Goal: Check status: Check status

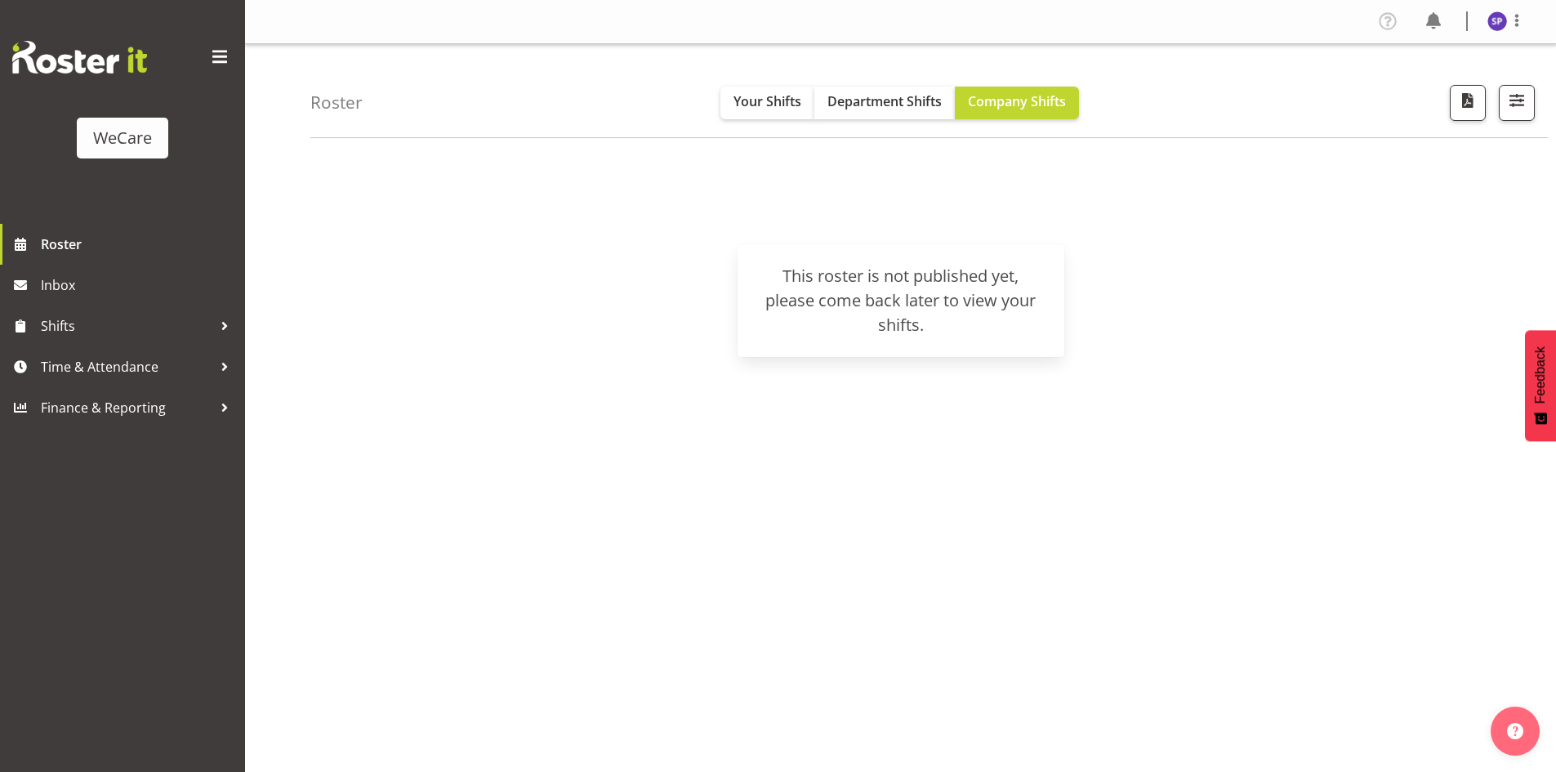
scroll to position [32, 0]
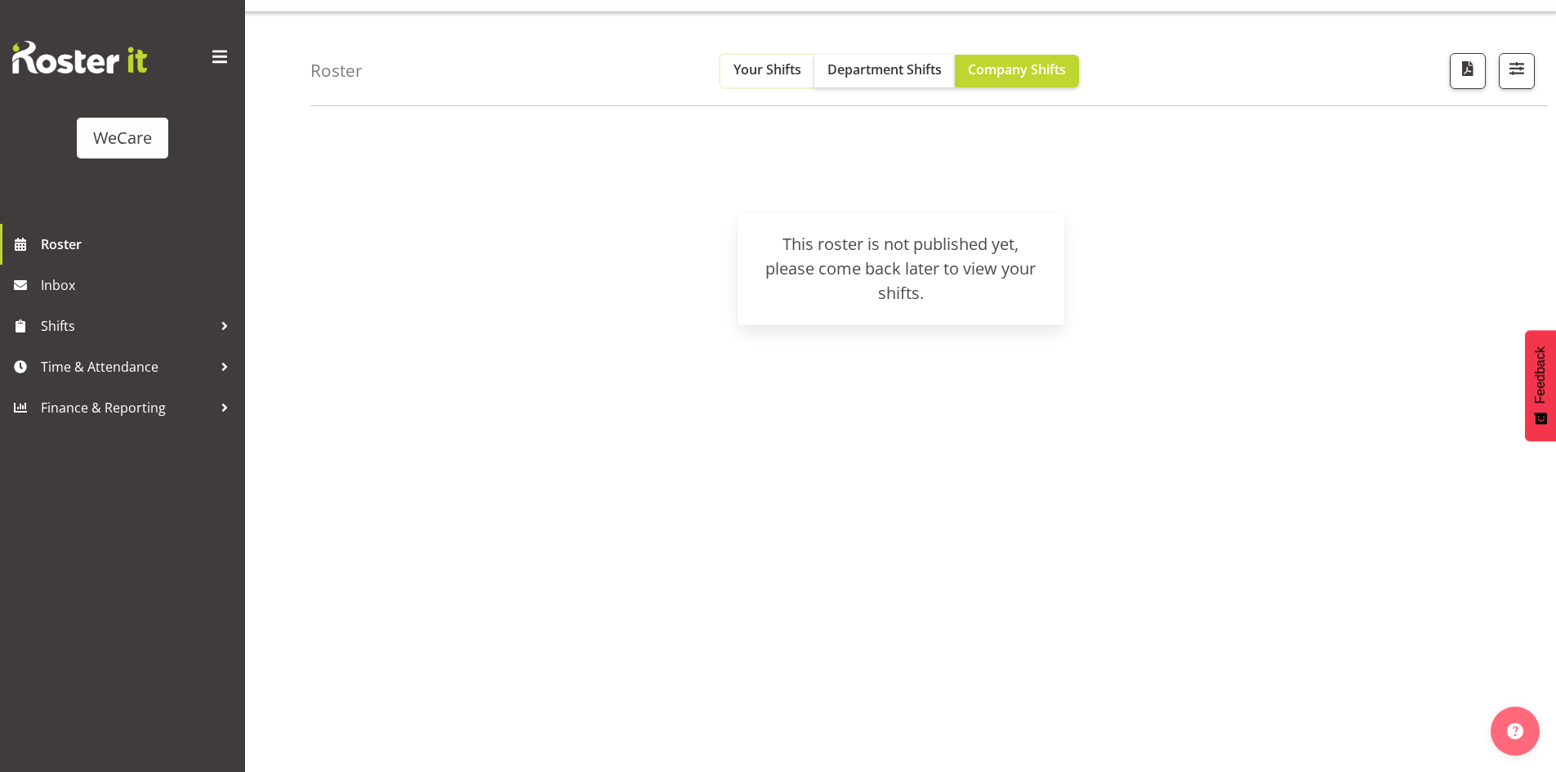
click at [783, 82] on button "Your Shifts" at bounding box center [768, 71] width 94 height 33
click at [114, 67] on img at bounding box center [79, 57] width 135 height 33
click at [114, 127] on div "WeCare" at bounding box center [122, 138] width 59 height 25
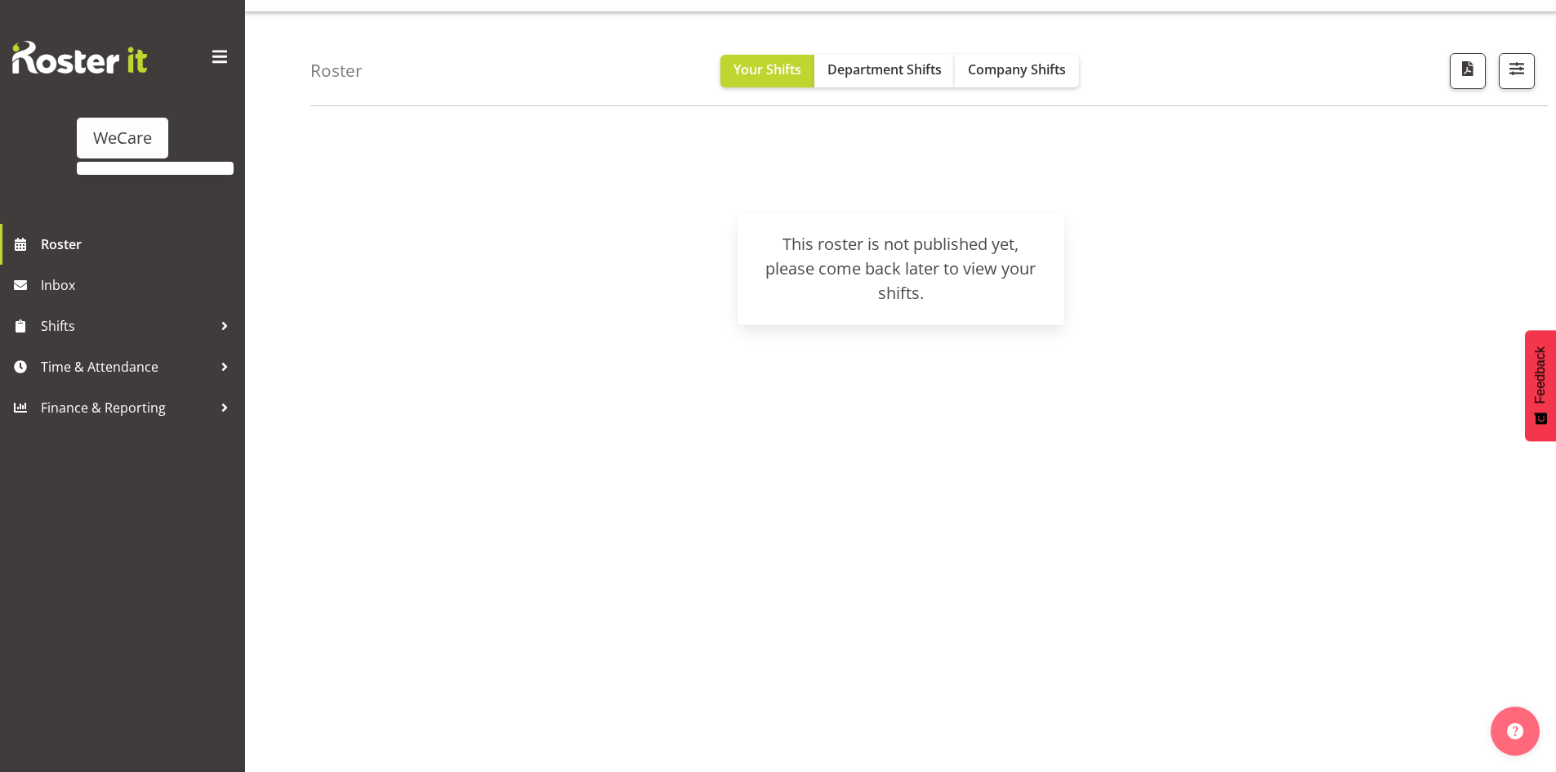
click at [128, 154] on div "WeCare" at bounding box center [122, 138] width 91 height 41
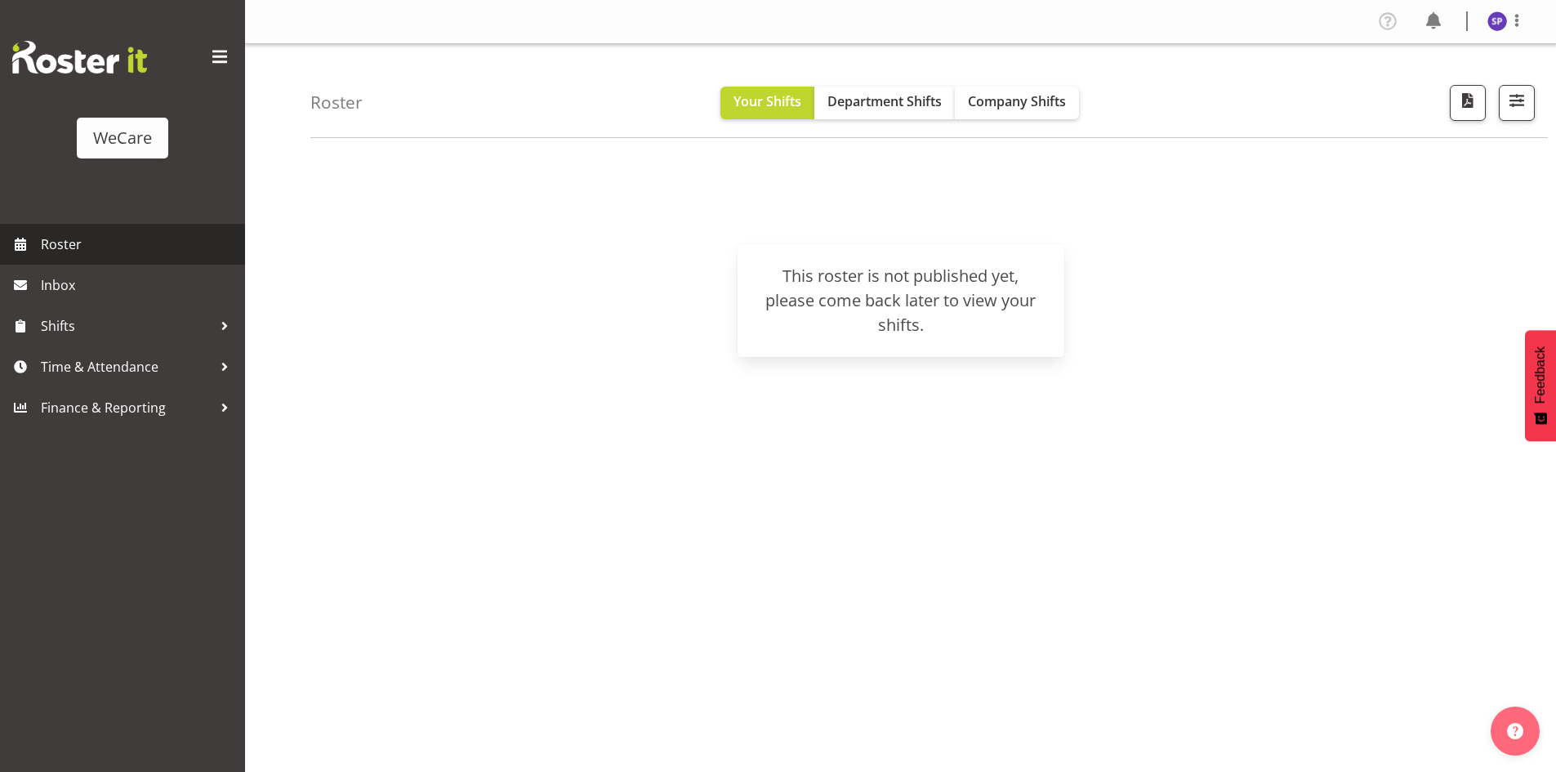
click at [61, 251] on span "Roster" at bounding box center [139, 244] width 196 height 25
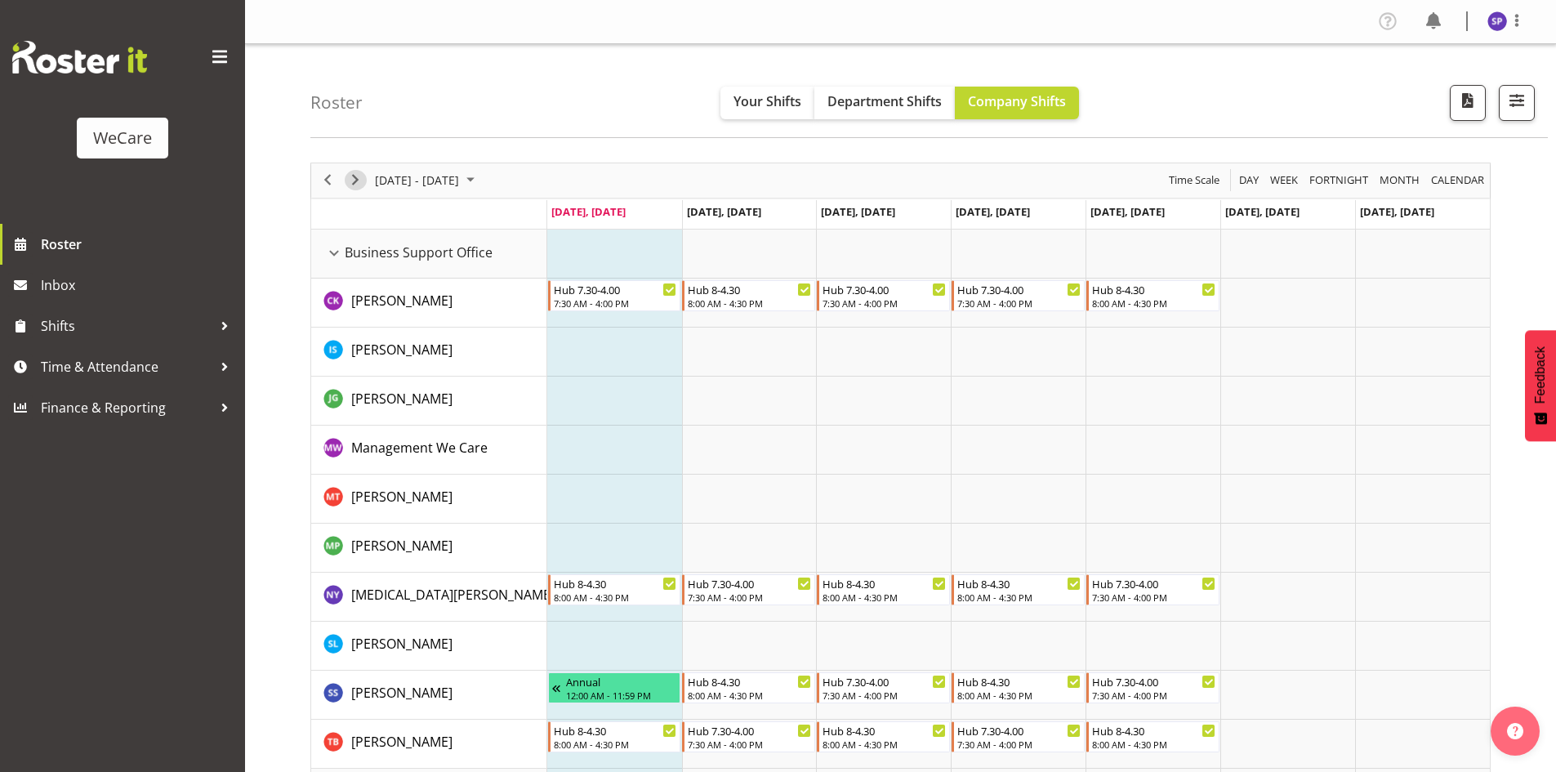
click at [352, 185] on span "Next" at bounding box center [356, 180] width 20 height 20
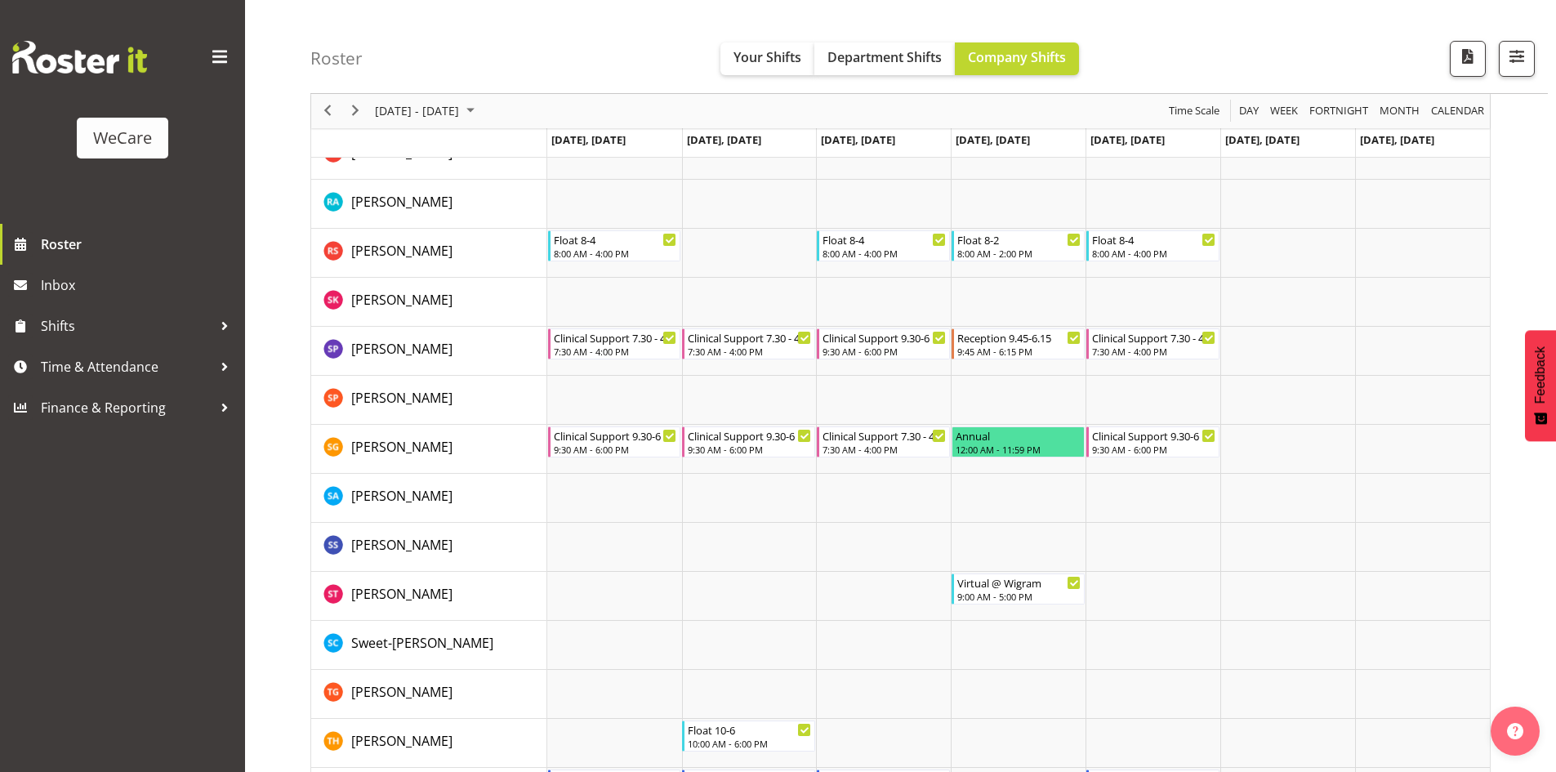
scroll to position [6208, 0]
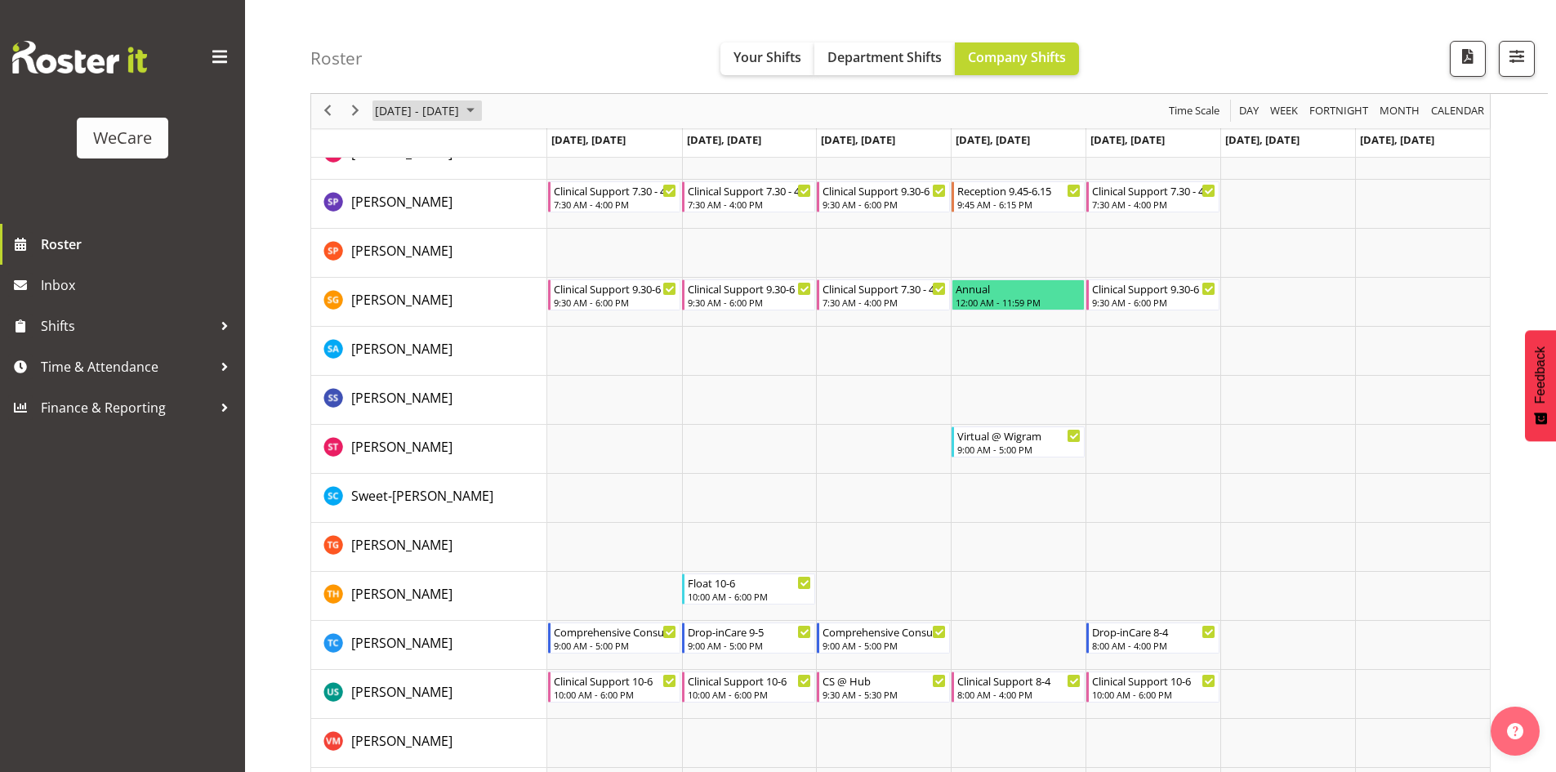
click at [480, 112] on span "September 2025" at bounding box center [471, 111] width 20 height 20
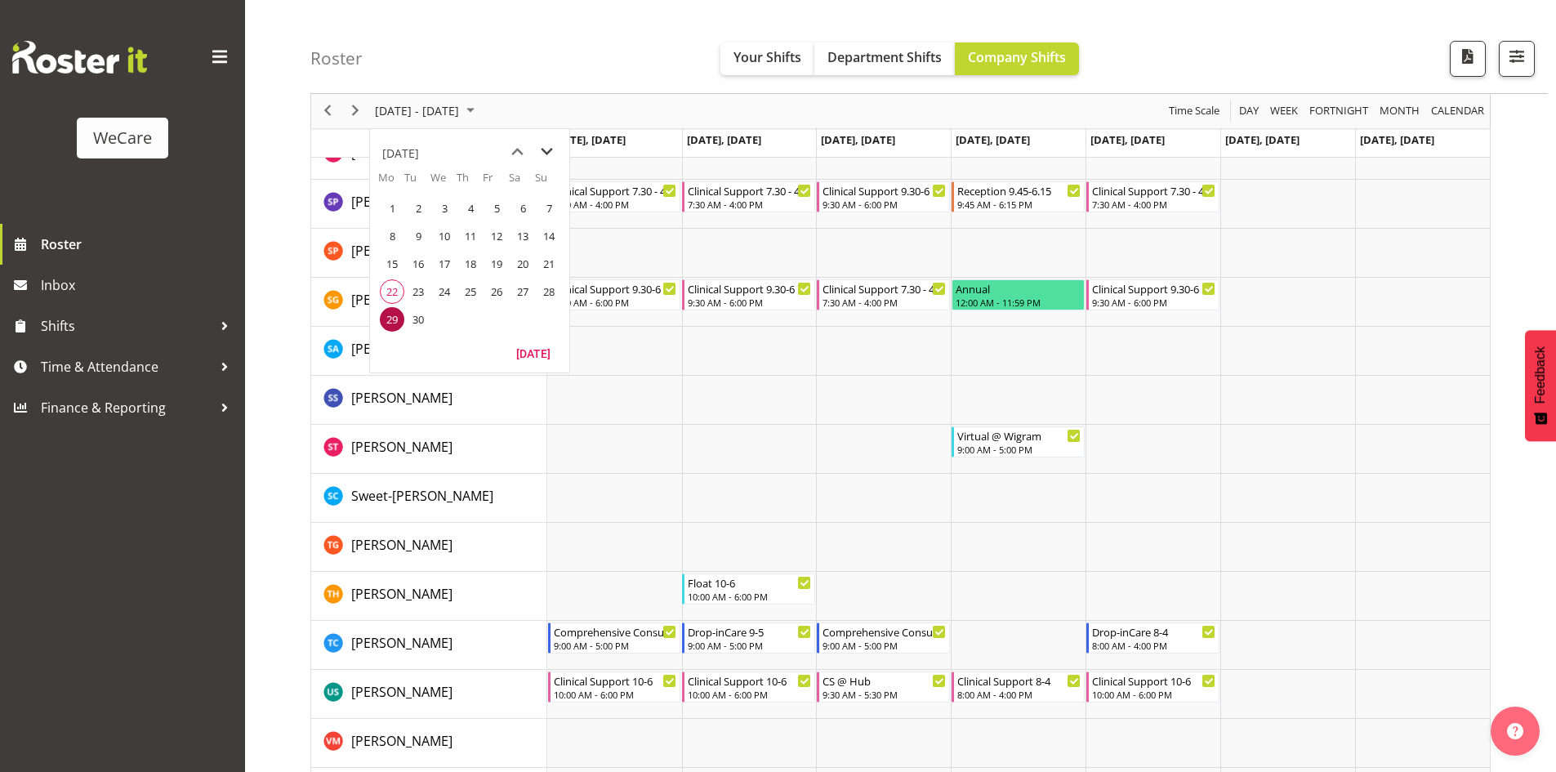
click at [543, 152] on span "next month" at bounding box center [547, 151] width 29 height 29
click at [550, 151] on span "next month" at bounding box center [547, 151] width 29 height 29
click at [505, 148] on span "previous month" at bounding box center [517, 151] width 29 height 29
click at [484, 320] on td "31" at bounding box center [496, 320] width 26 height 28
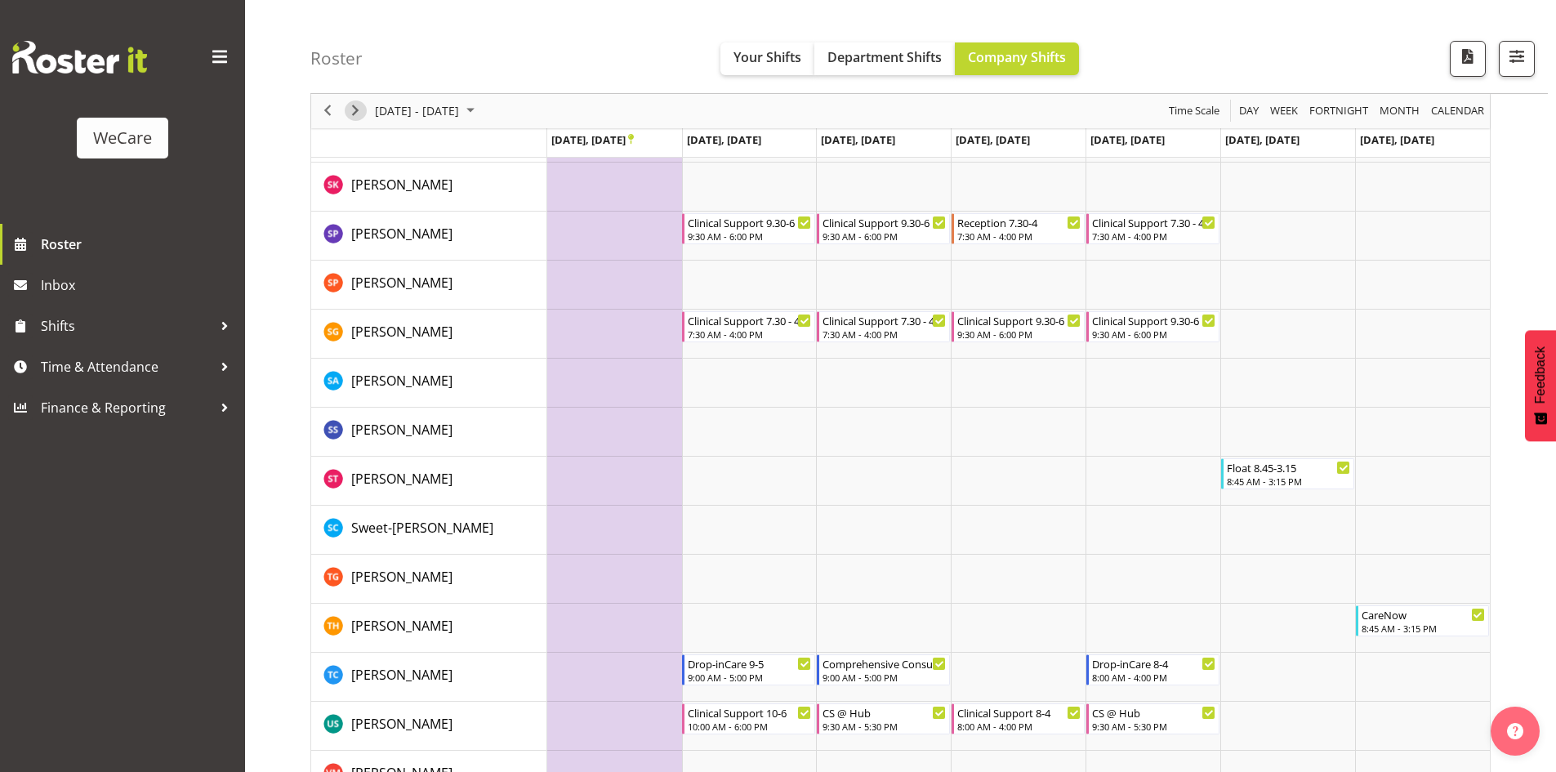
click at [364, 110] on span "Next" at bounding box center [356, 111] width 20 height 20
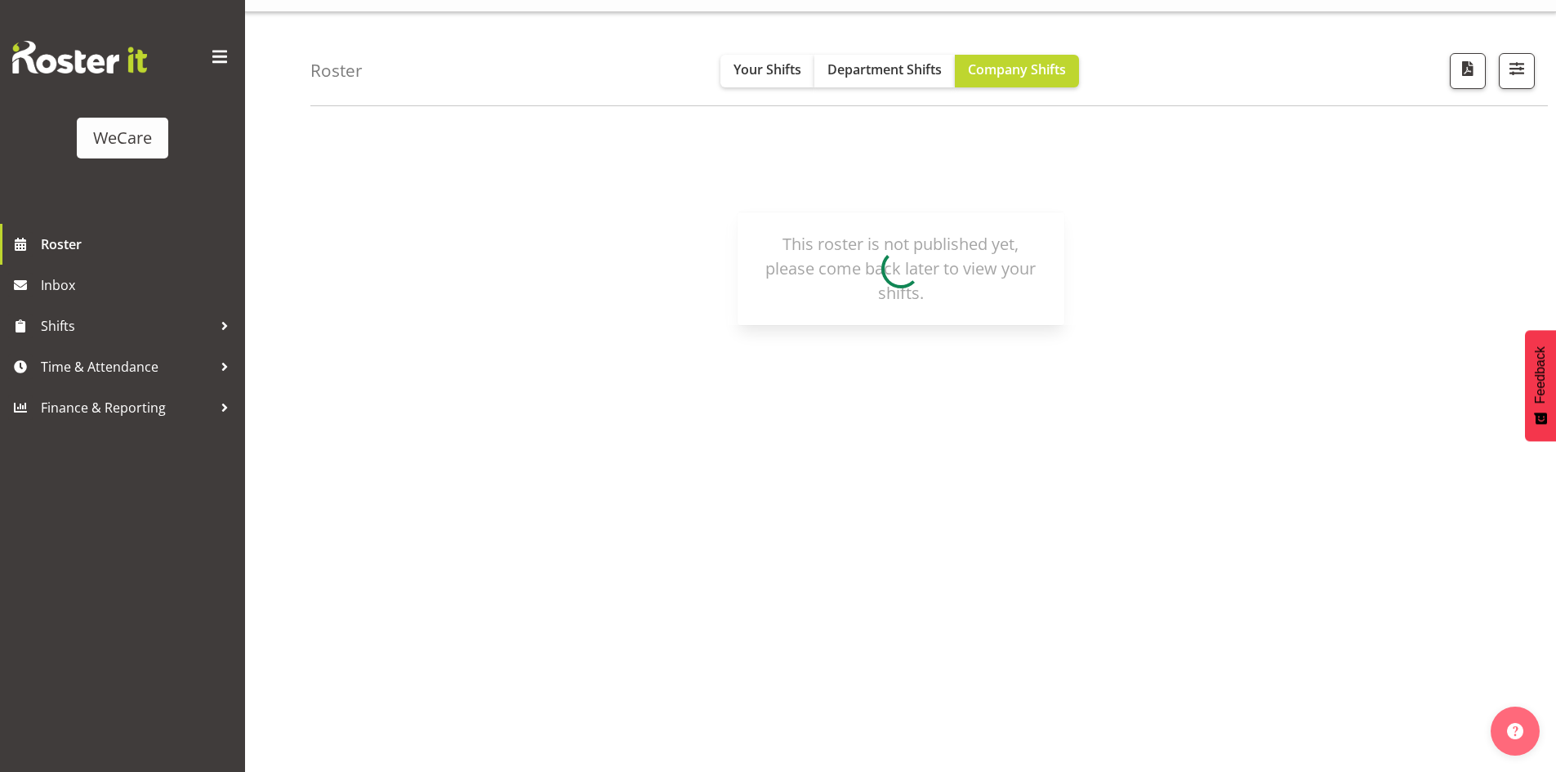
scroll to position [32, 0]
click at [107, 138] on div "WeCare" at bounding box center [122, 138] width 59 height 25
click at [109, 58] on img at bounding box center [79, 57] width 135 height 33
click at [113, 132] on div "WeCare" at bounding box center [122, 138] width 59 height 25
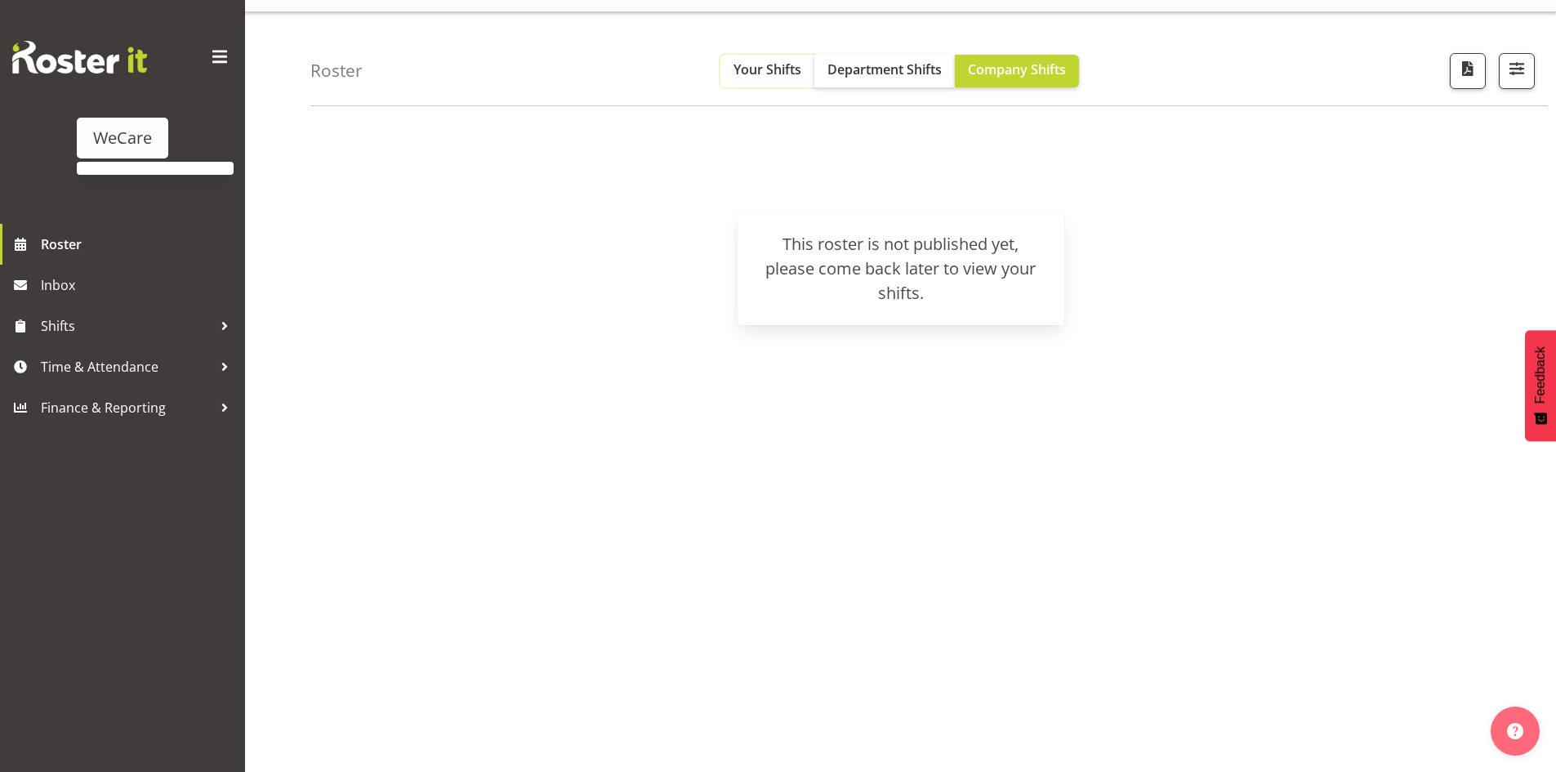
click at [761, 73] on span "Your Shifts" at bounding box center [768, 69] width 68 height 18
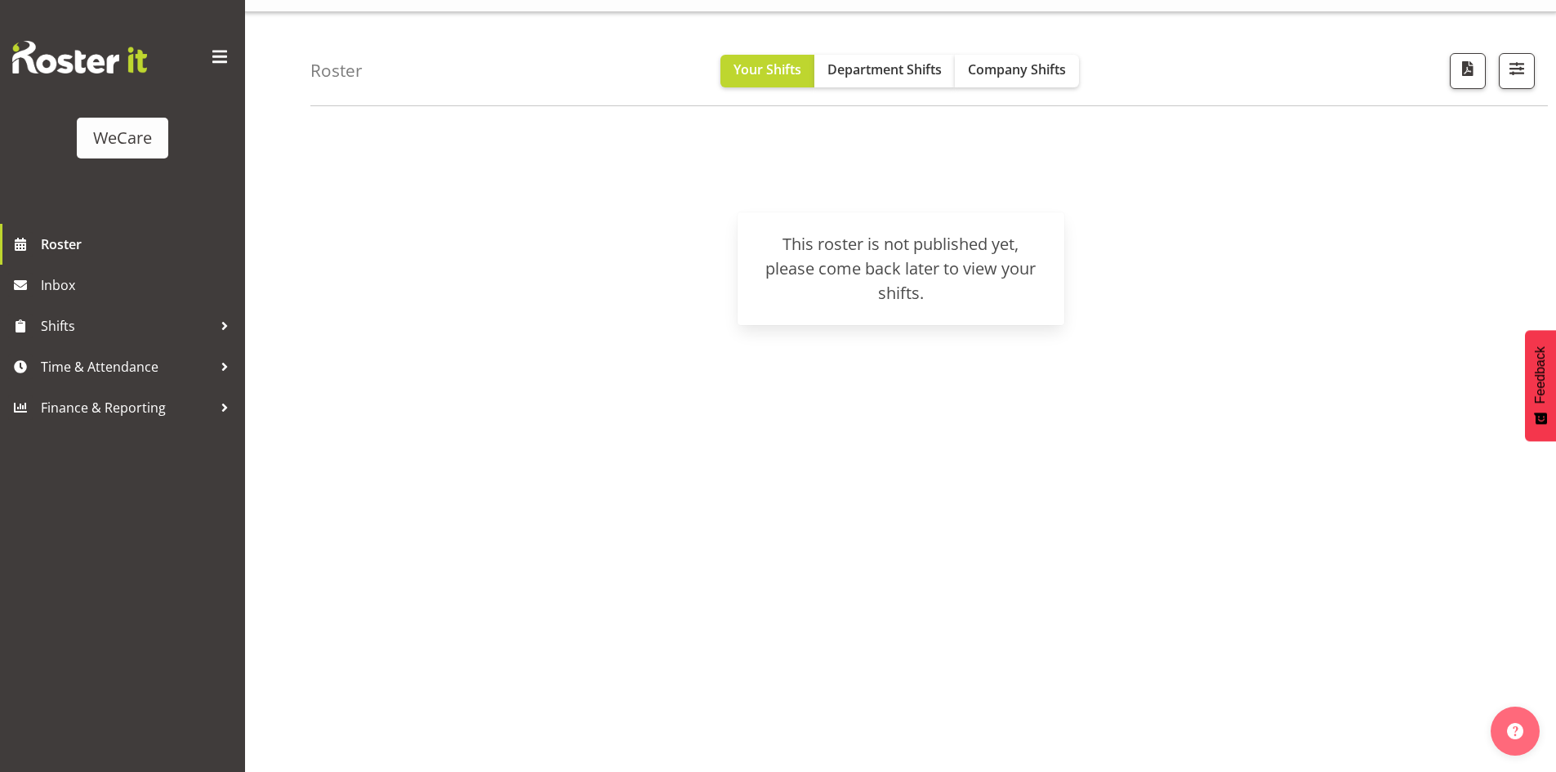
click at [82, 68] on img at bounding box center [79, 57] width 135 height 33
click at [126, 132] on div "WeCare" at bounding box center [122, 138] width 59 height 25
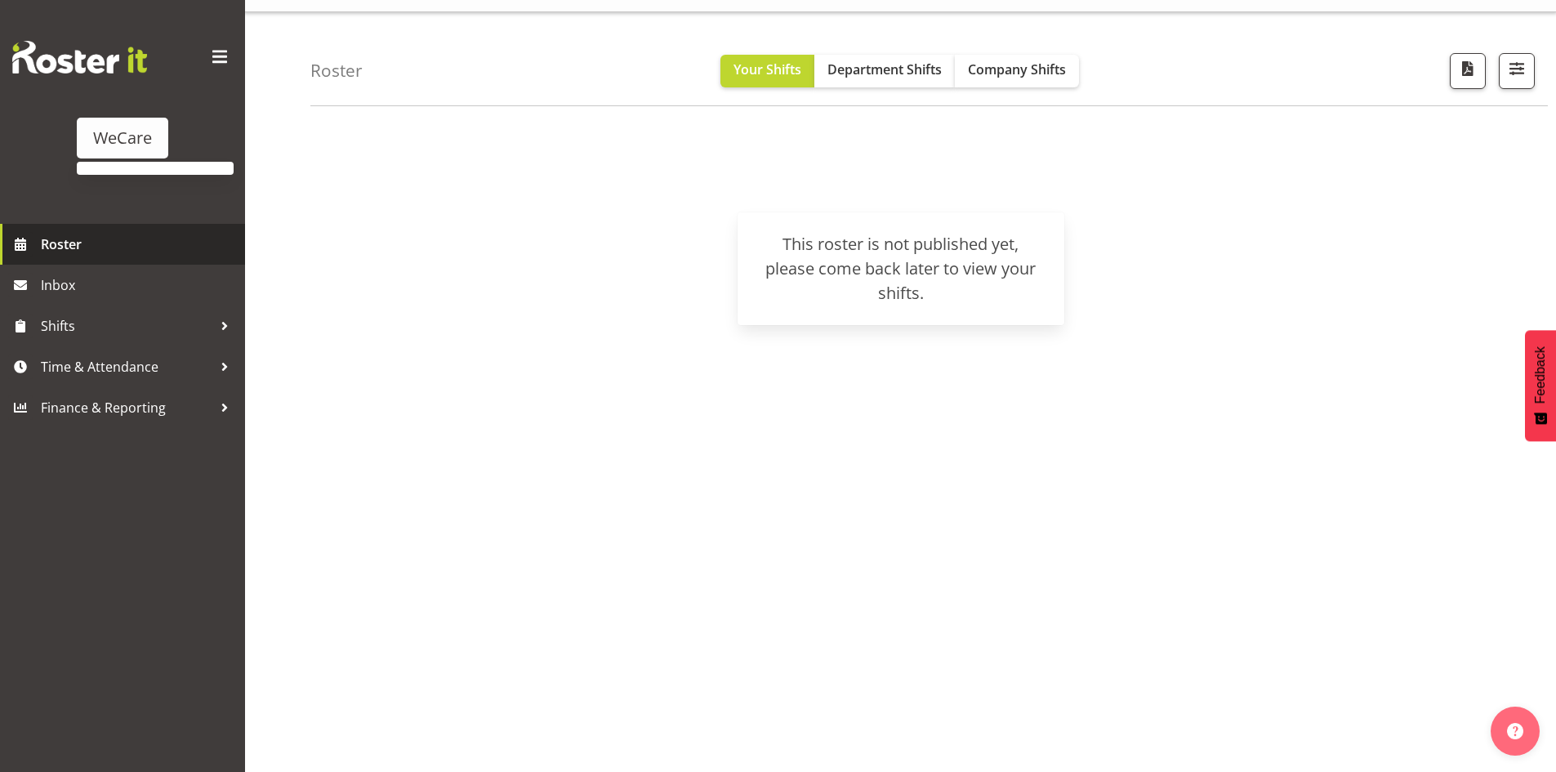
click at [62, 235] on span "Roster" at bounding box center [139, 244] width 196 height 25
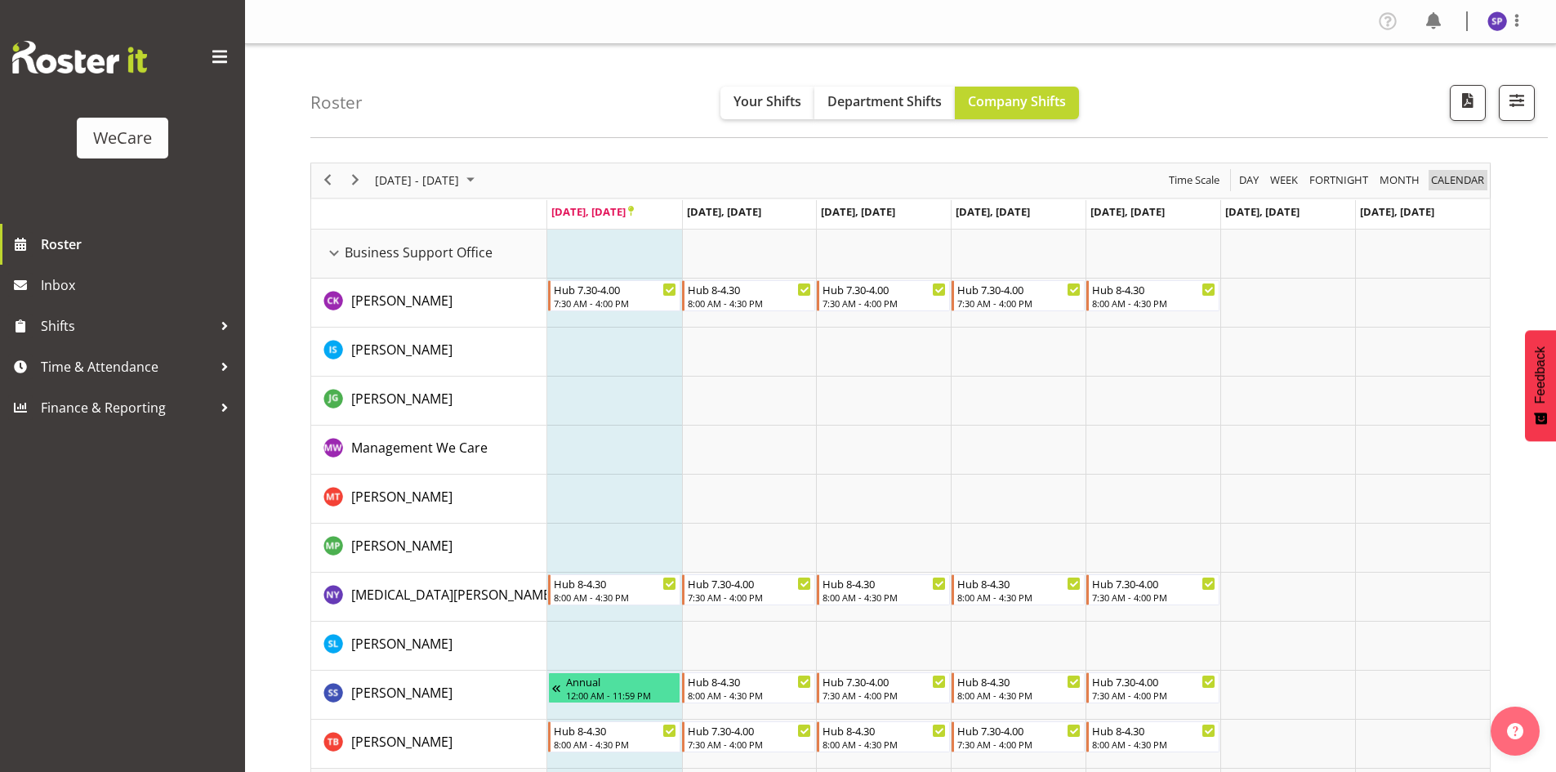
click at [1461, 184] on span "calendar" at bounding box center [1458, 180] width 56 height 20
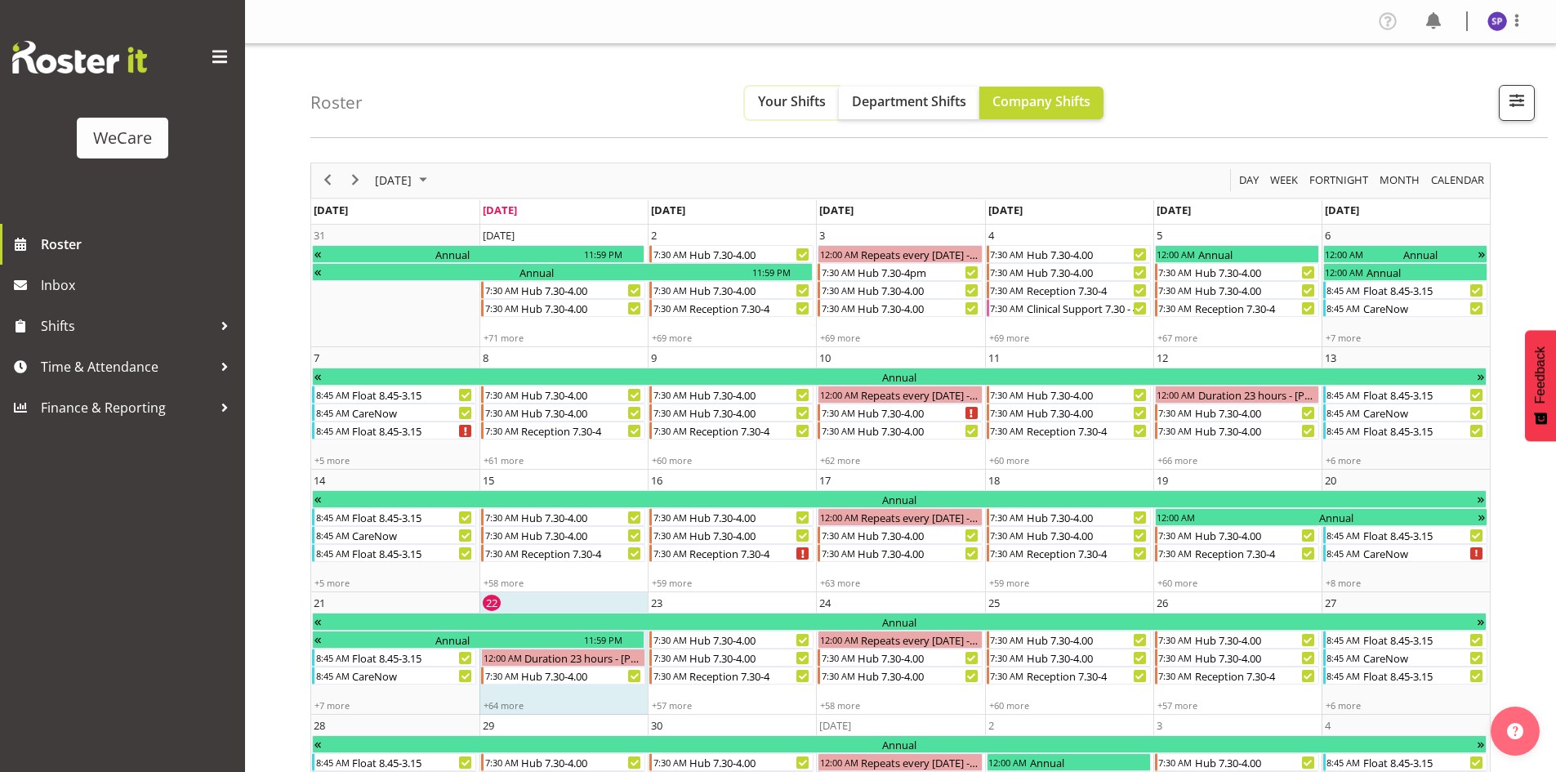
click at [783, 109] on span "Your Shifts" at bounding box center [792, 101] width 68 height 18
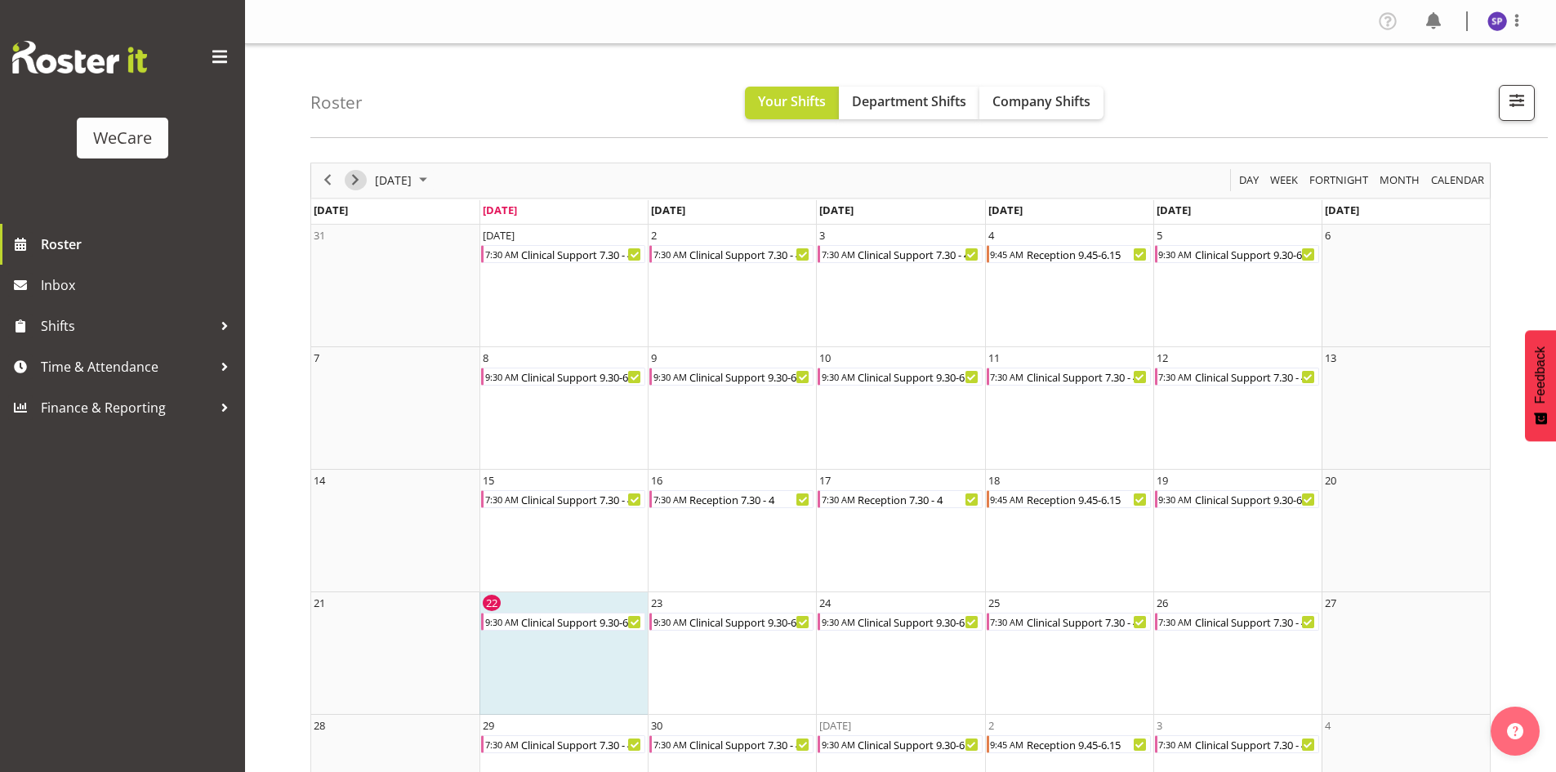
click at [362, 185] on span "Next" at bounding box center [356, 180] width 20 height 20
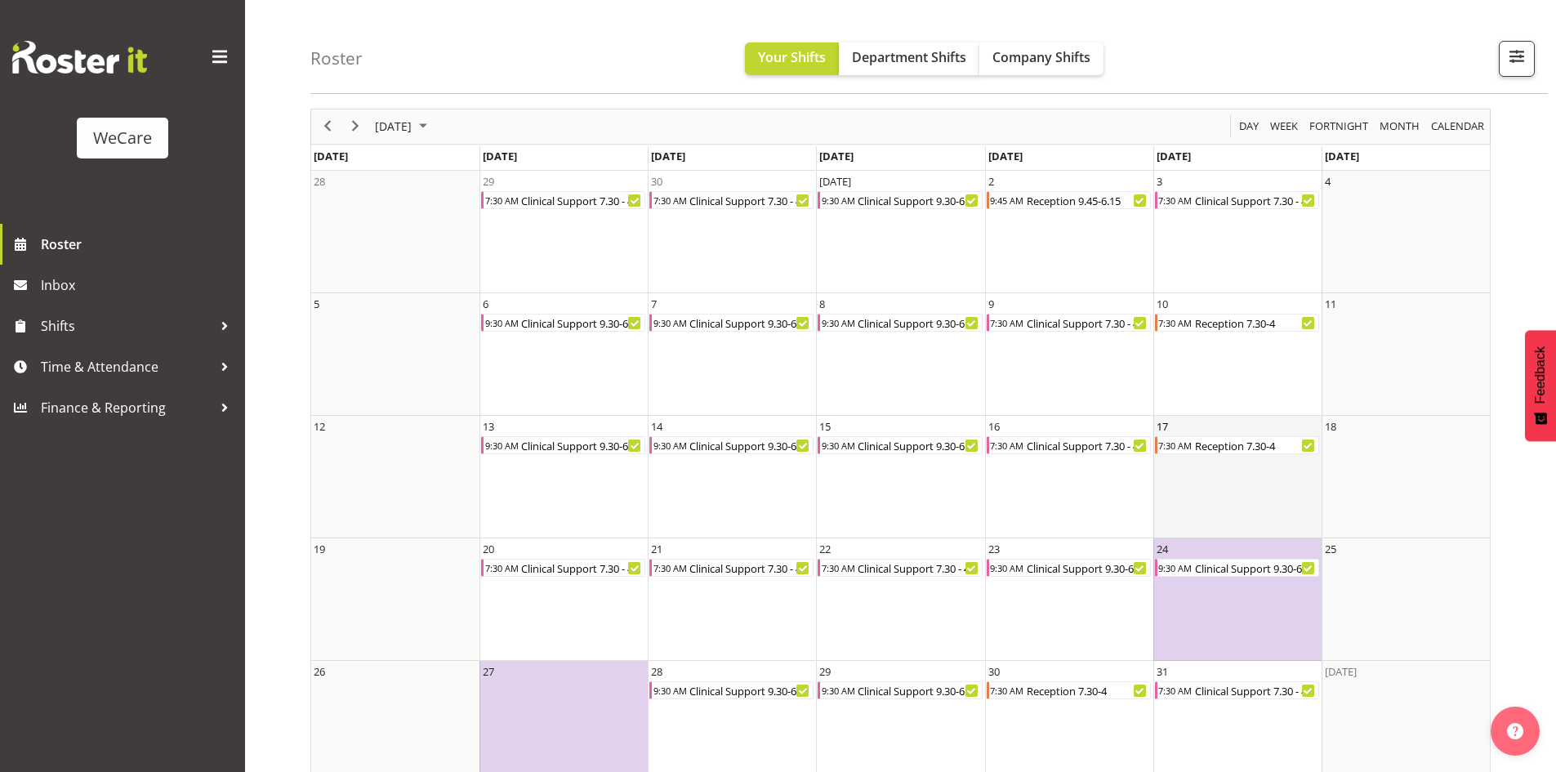
scroll to position [78, 0]
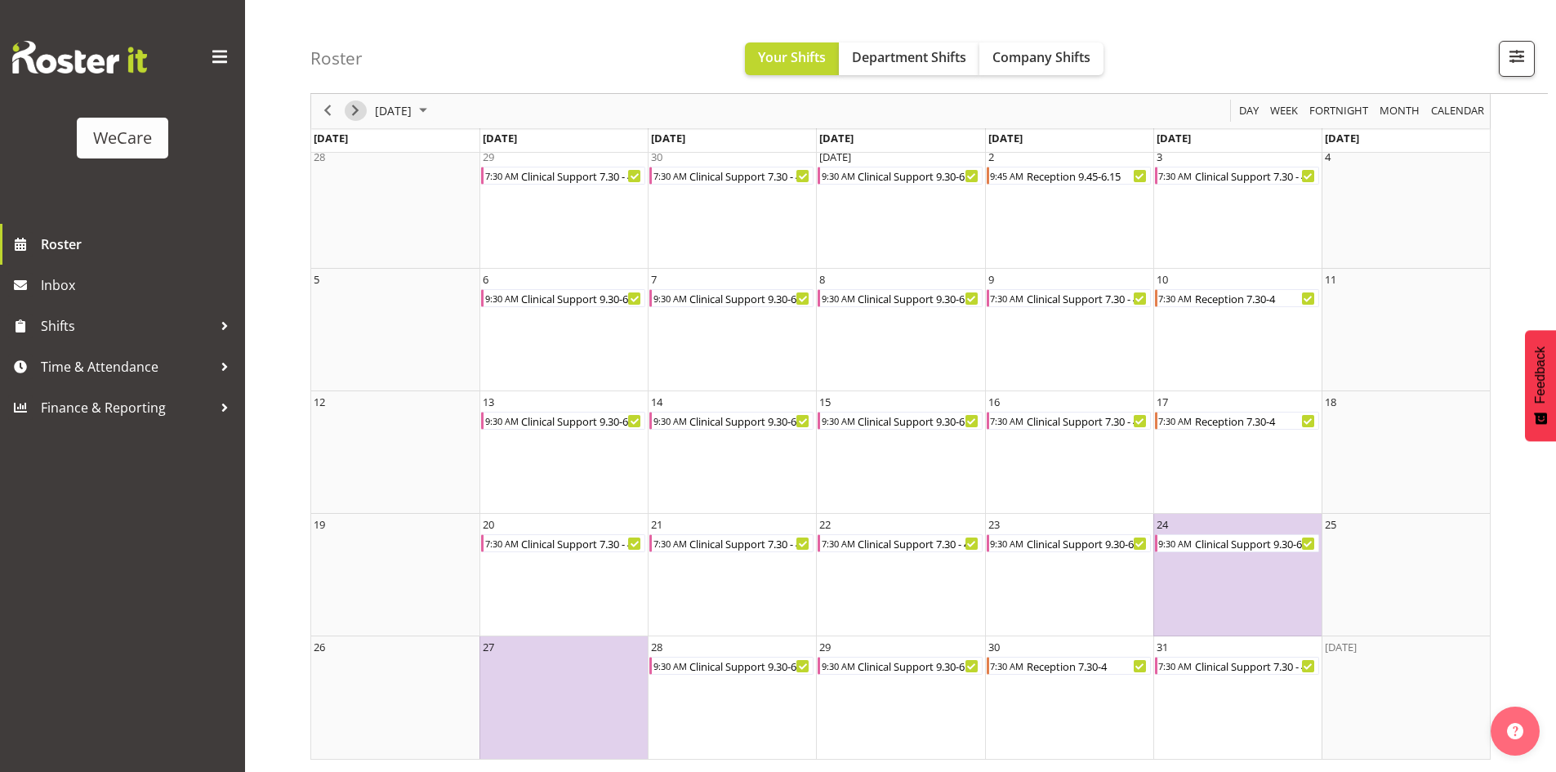
click at [348, 117] on span "Next" at bounding box center [356, 111] width 20 height 20
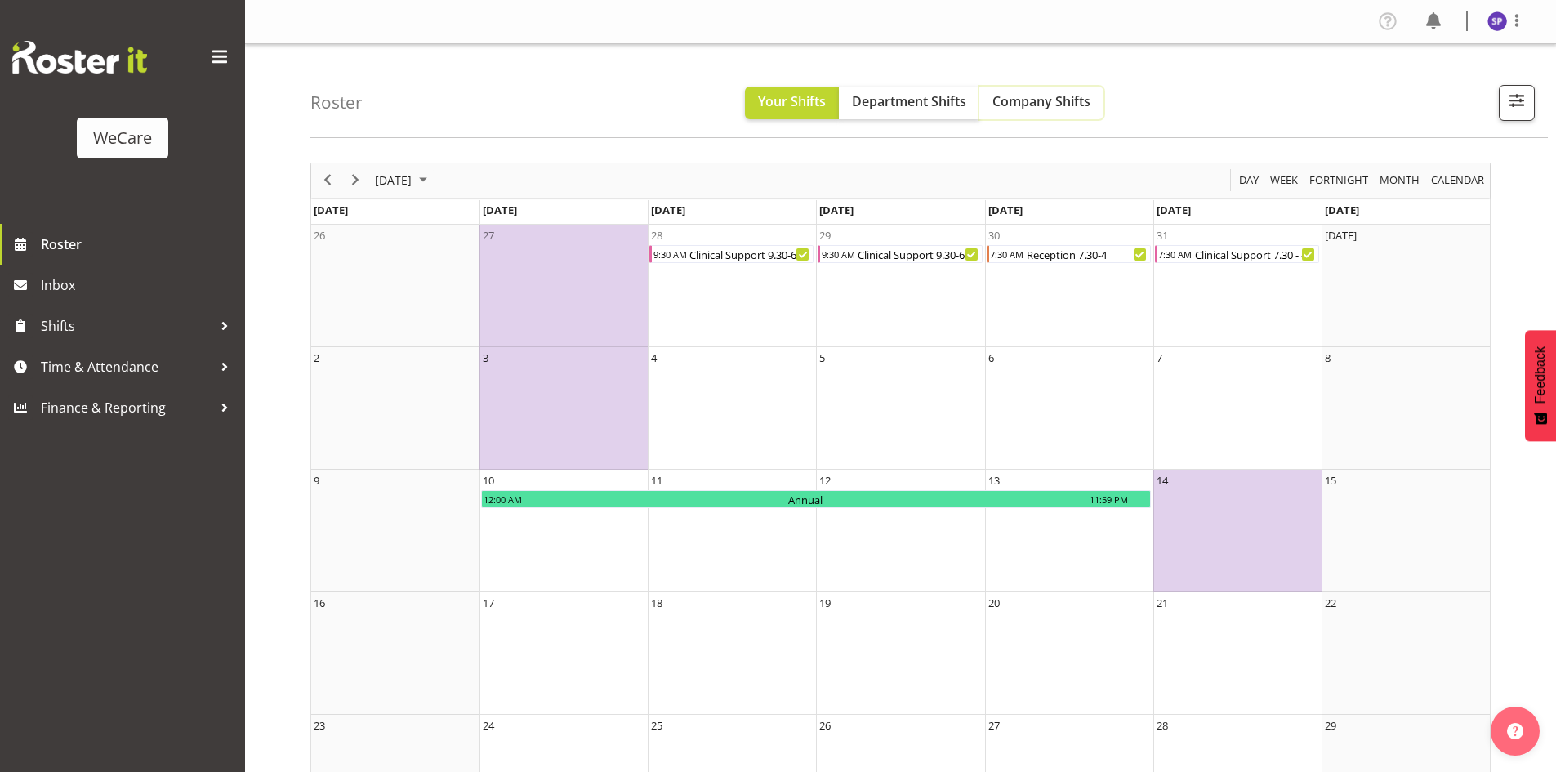
click at [1065, 95] on span "Company Shifts" at bounding box center [1042, 101] width 98 height 18
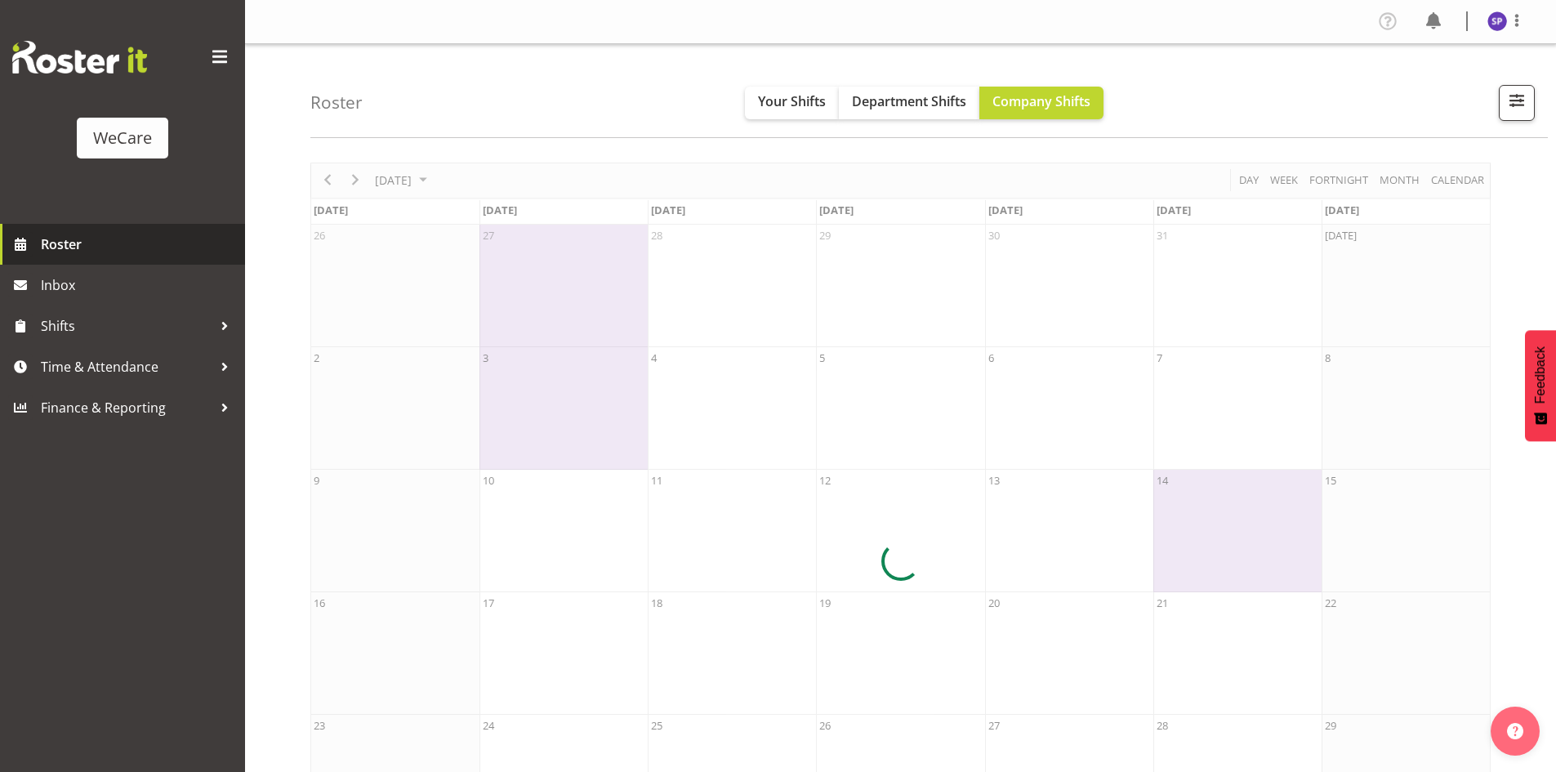
click at [129, 251] on span "Roster" at bounding box center [139, 244] width 196 height 25
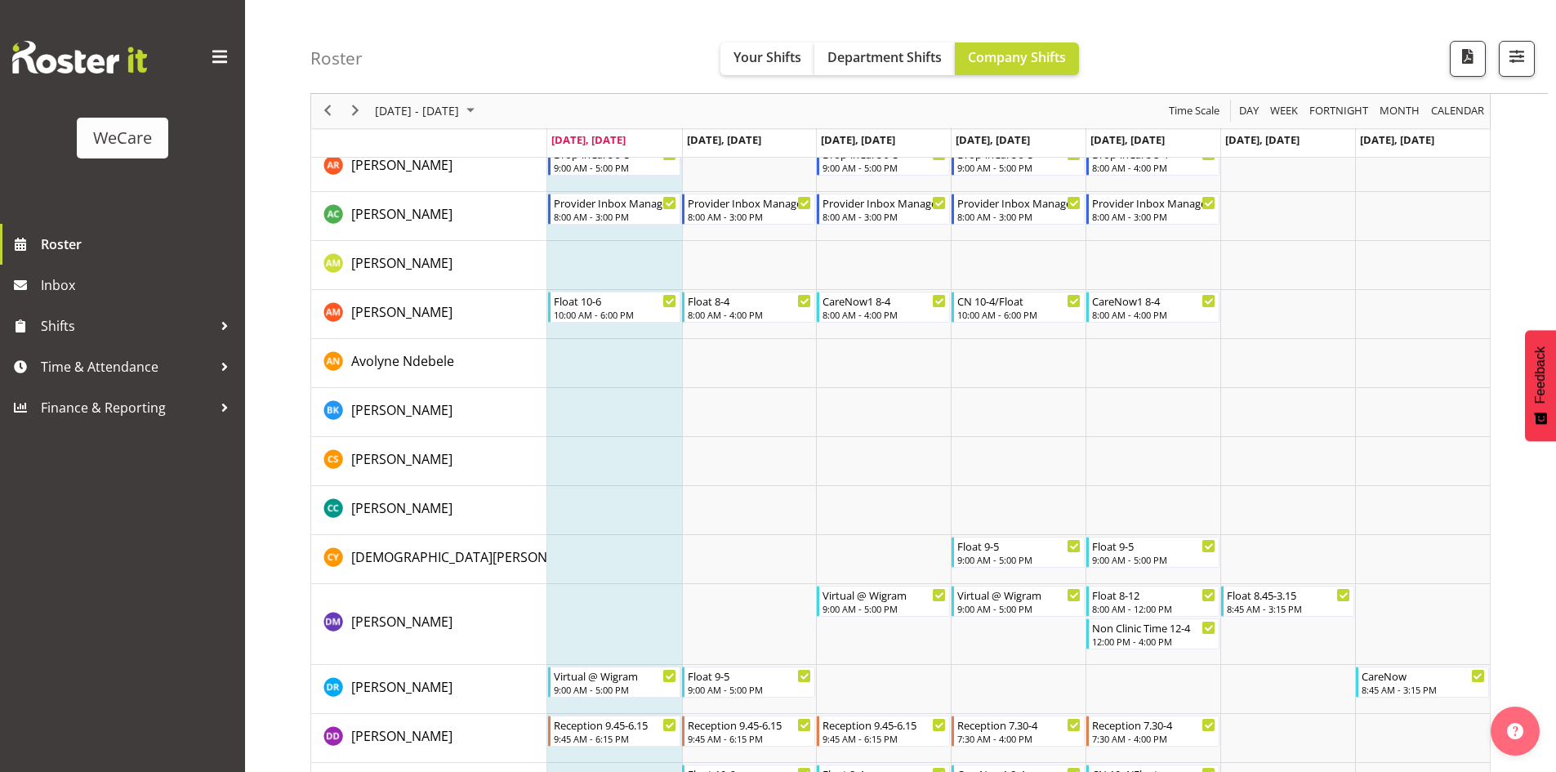
scroll to position [4738, 0]
